Goal: Navigation & Orientation: Find specific page/section

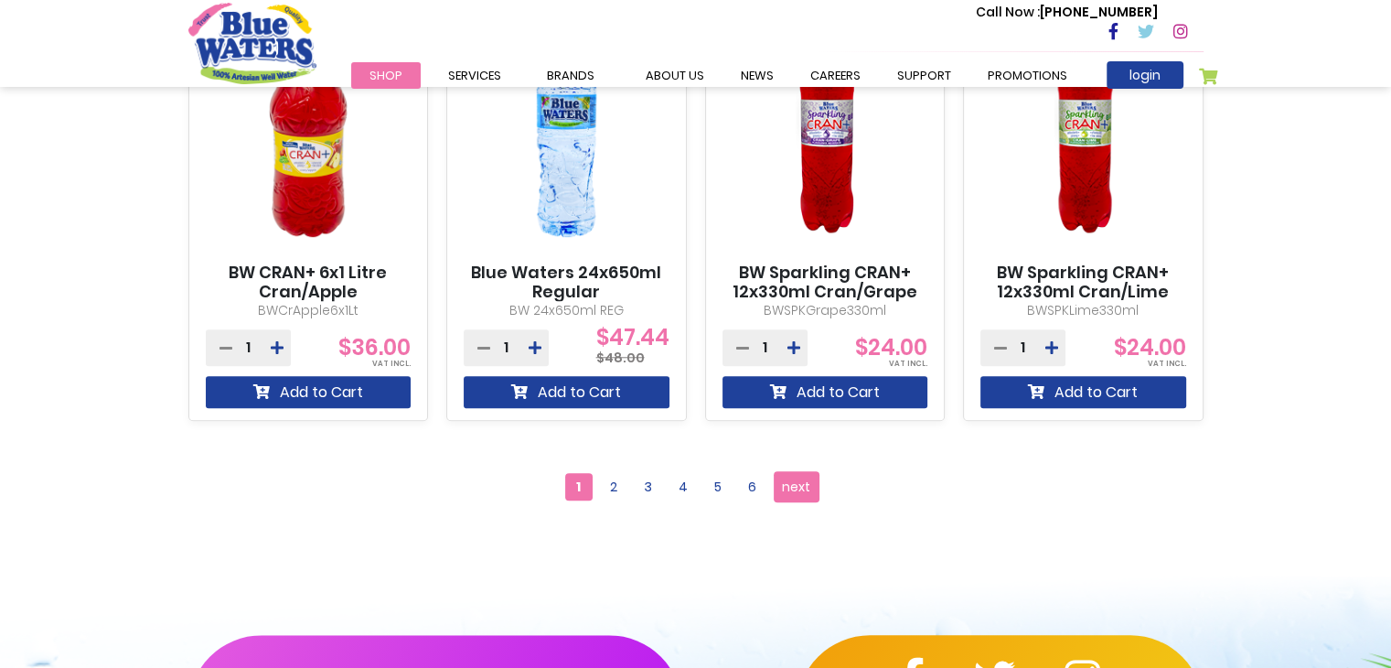
scroll to position [1683, 0]
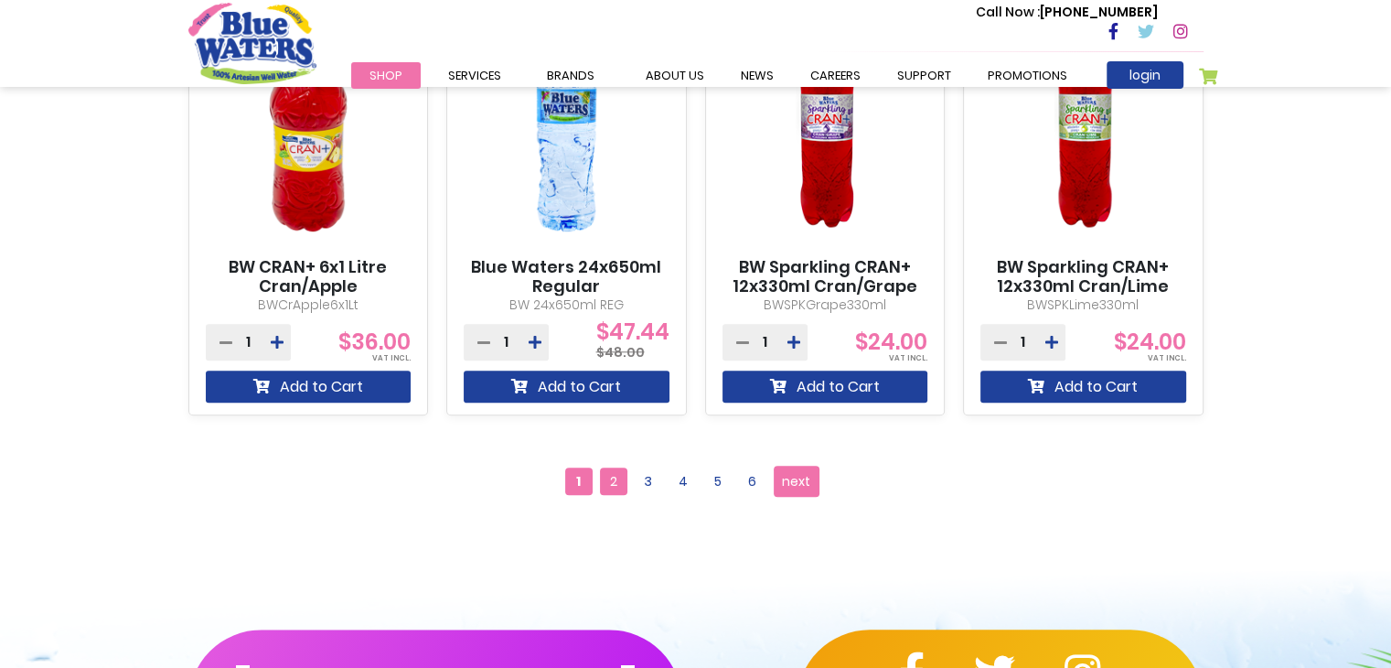
click at [611, 476] on span "2" at bounding box center [613, 480] width 27 height 27
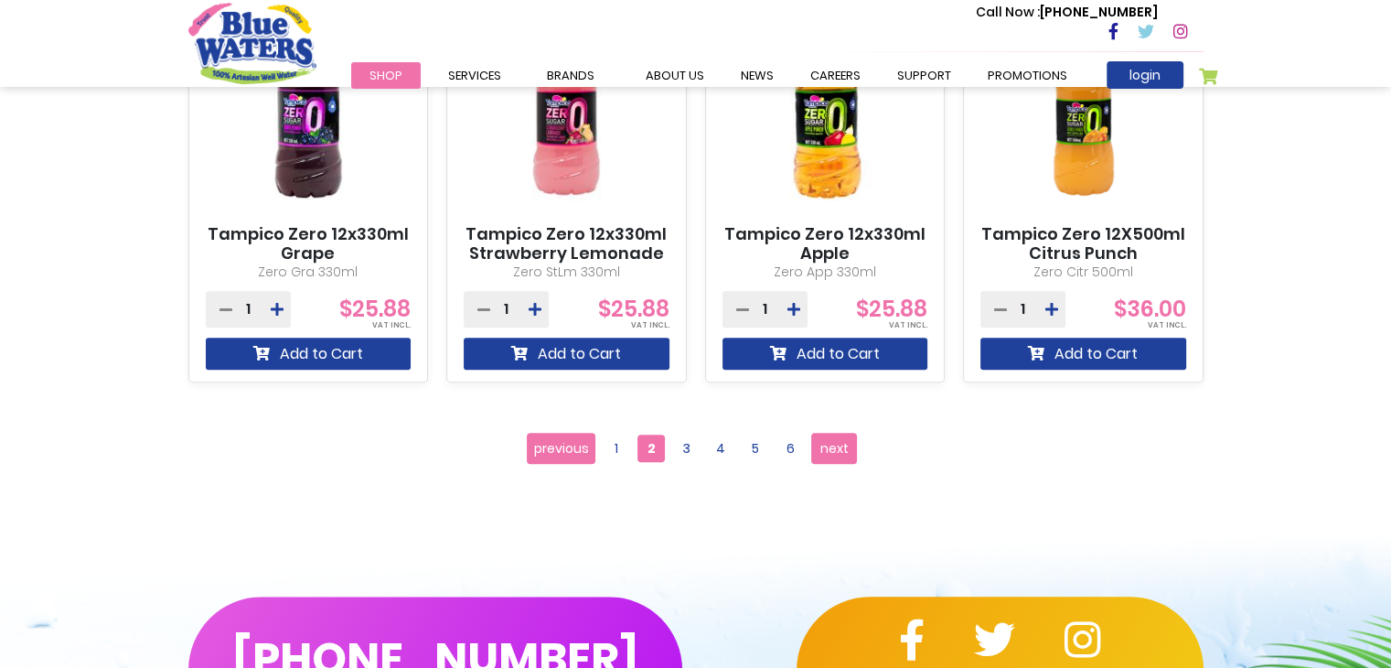
scroll to position [1939, 0]
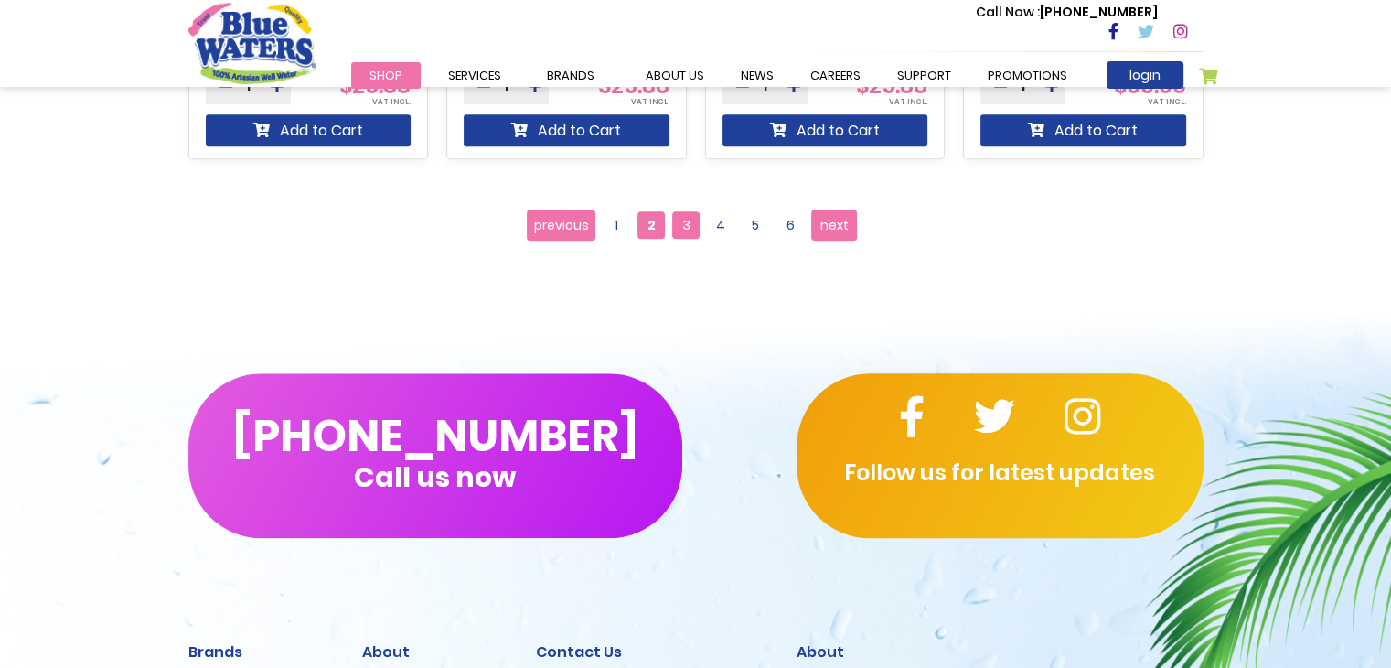
click at [679, 233] on span "3" at bounding box center [685, 224] width 27 height 27
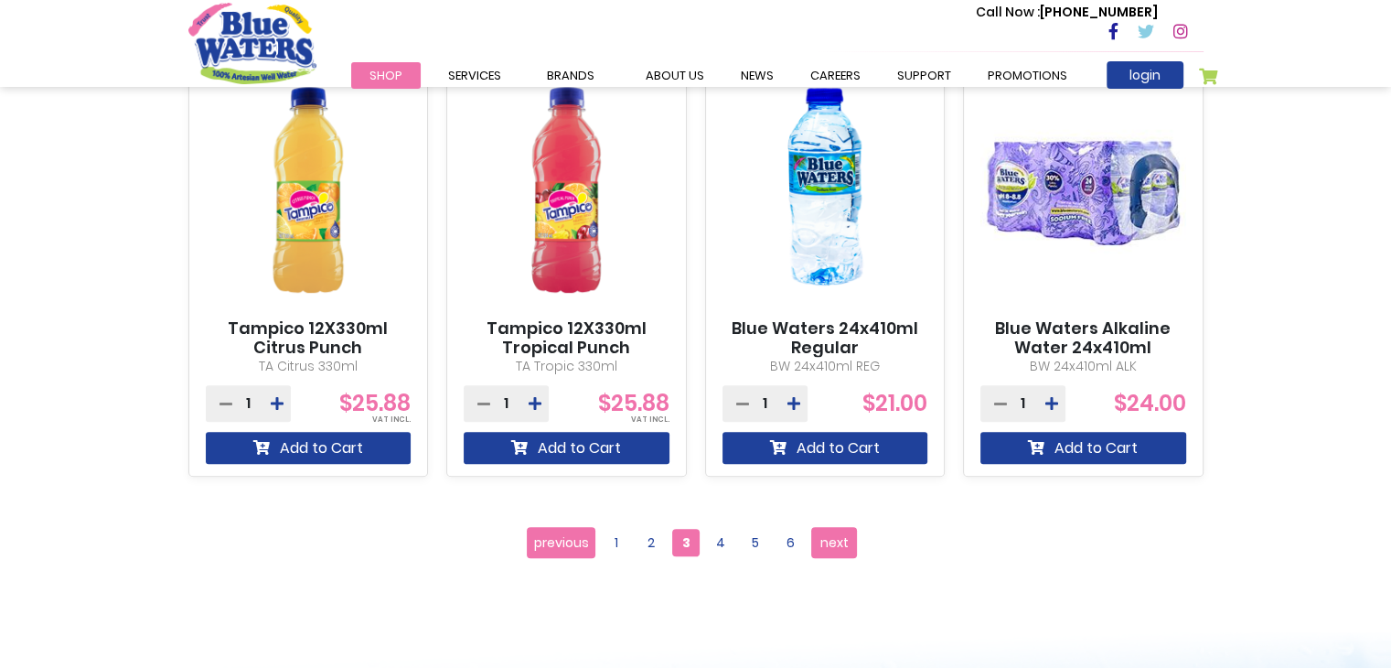
scroll to position [1536, 0]
